Goal: Check status

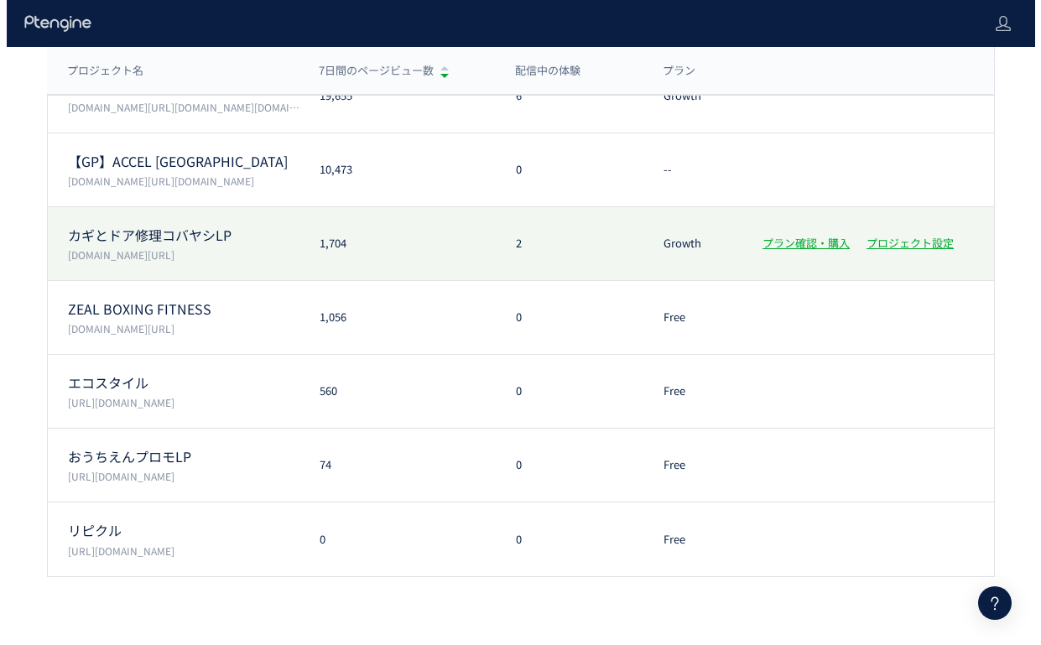
scroll to position [227, 0]
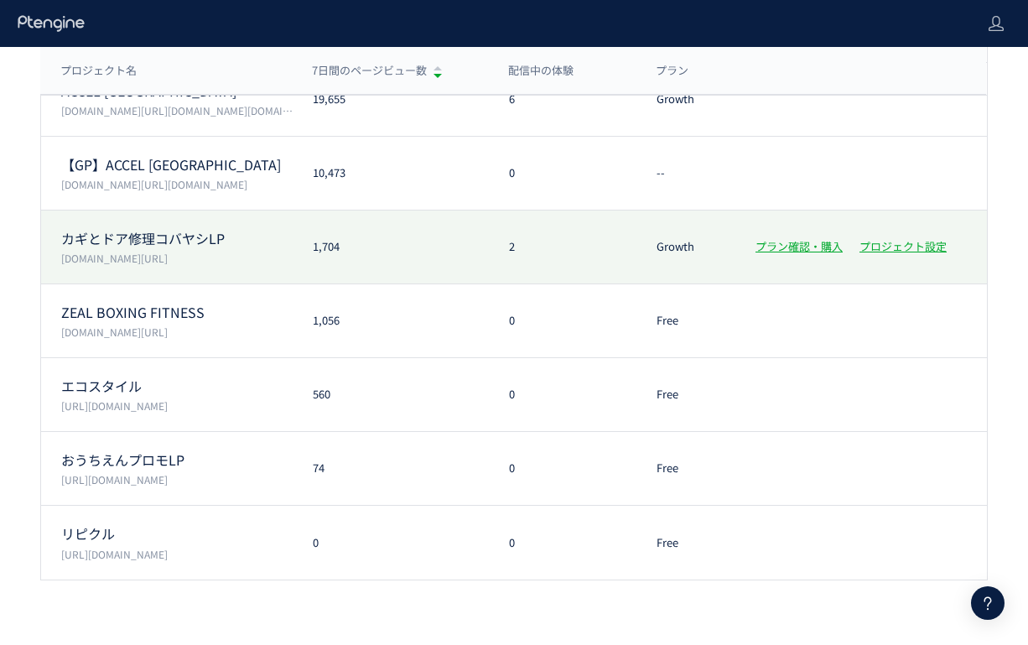
click at [419, 254] on div "カギとドア修理コバヤシLP [DOMAIN_NAME][URL] 1,704 2 Growth プラン確認・購入 プロジェクト設定" at bounding box center [514, 248] width 946 height 74
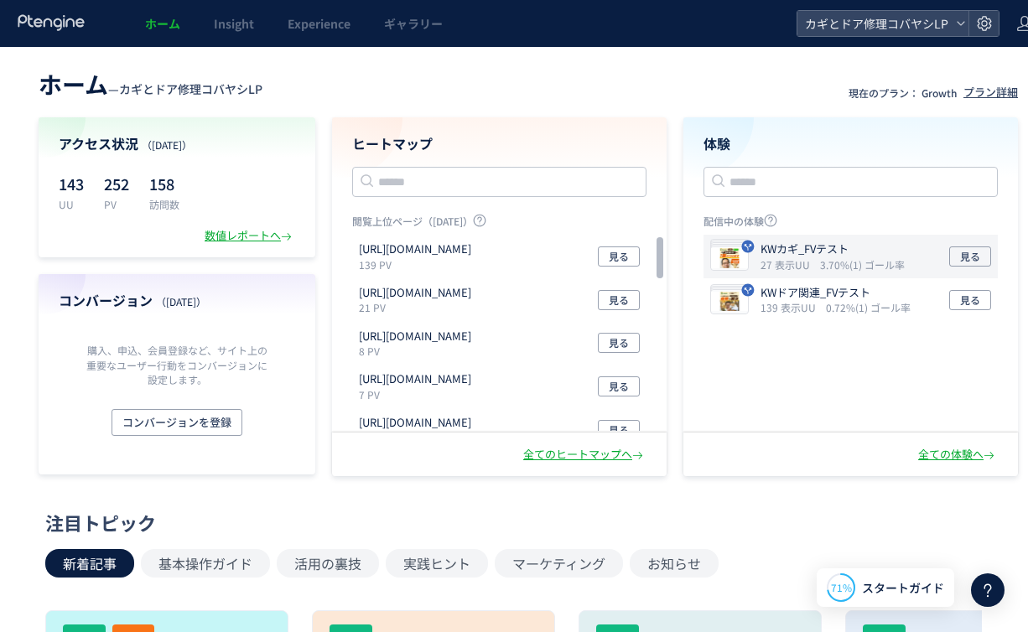
click at [830, 261] on icon "3.70%(1) ゴール率" at bounding box center [862, 264] width 85 height 14
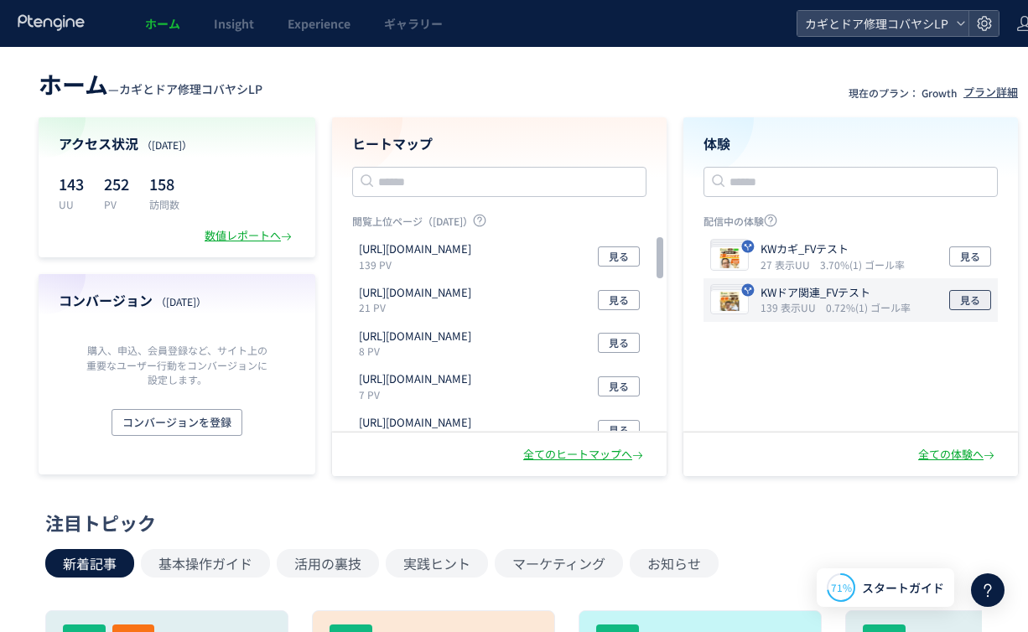
click at [974, 305] on span "見る" at bounding box center [970, 300] width 20 height 20
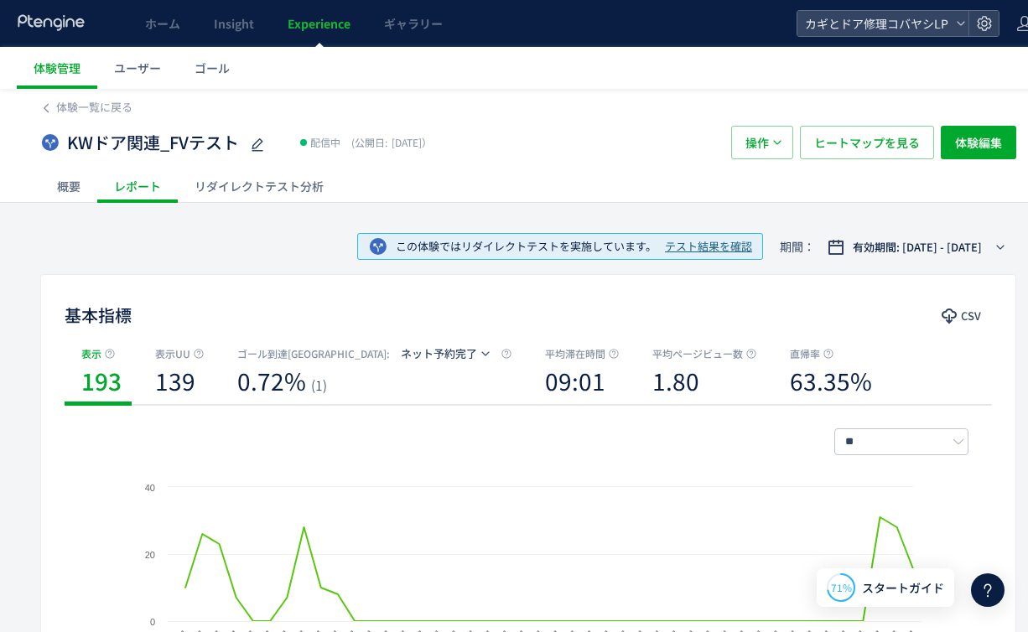
click at [304, 188] on div "リダイレクトテスト分析" at bounding box center [259, 186] width 163 height 34
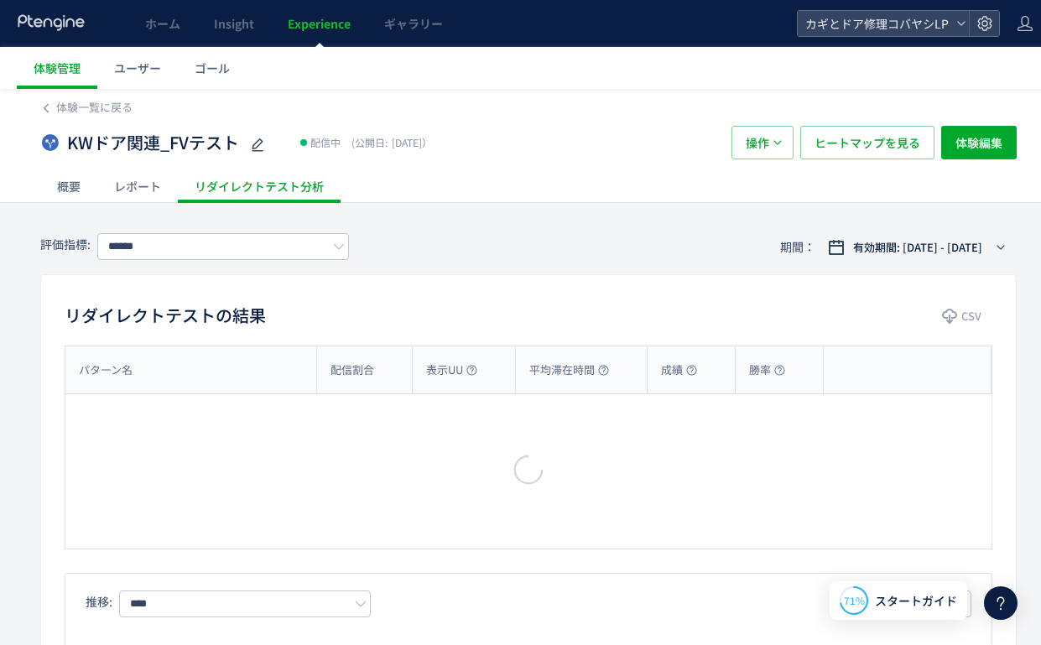
type input "*******"
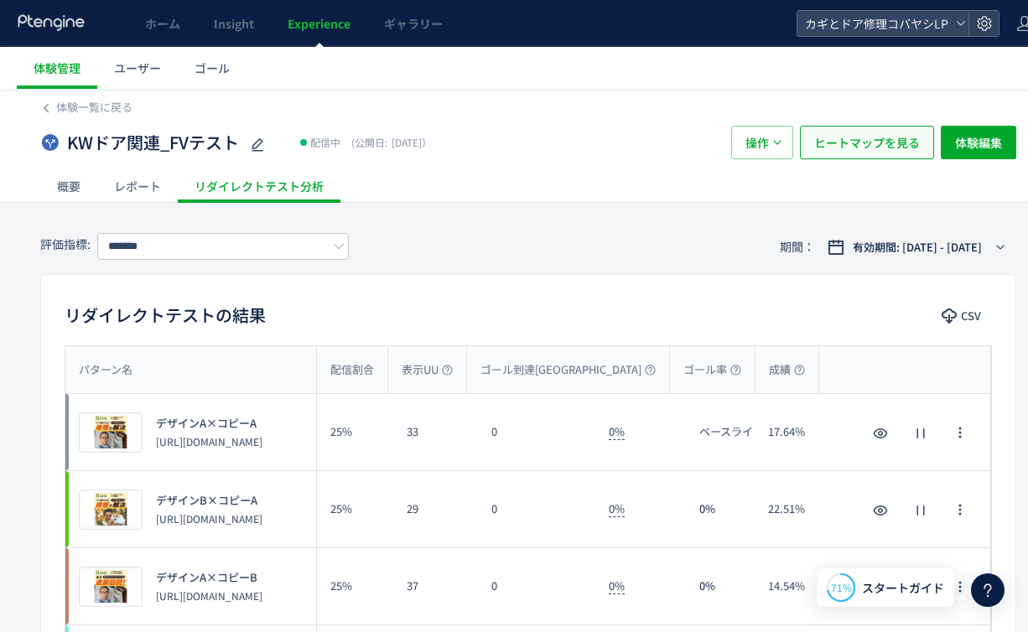
click at [853, 155] on span "ヒートマップを見る" at bounding box center [867, 143] width 106 height 34
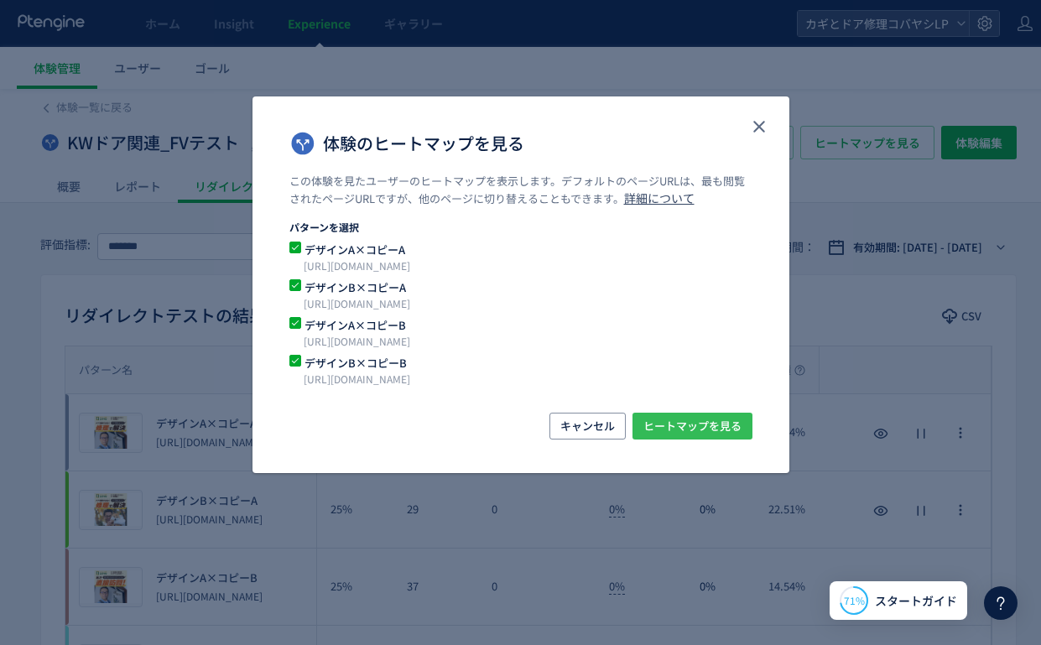
click at [662, 426] on span "ヒートマップを見る" at bounding box center [692, 426] width 98 height 27
